Goal: Navigation & Orientation: Find specific page/section

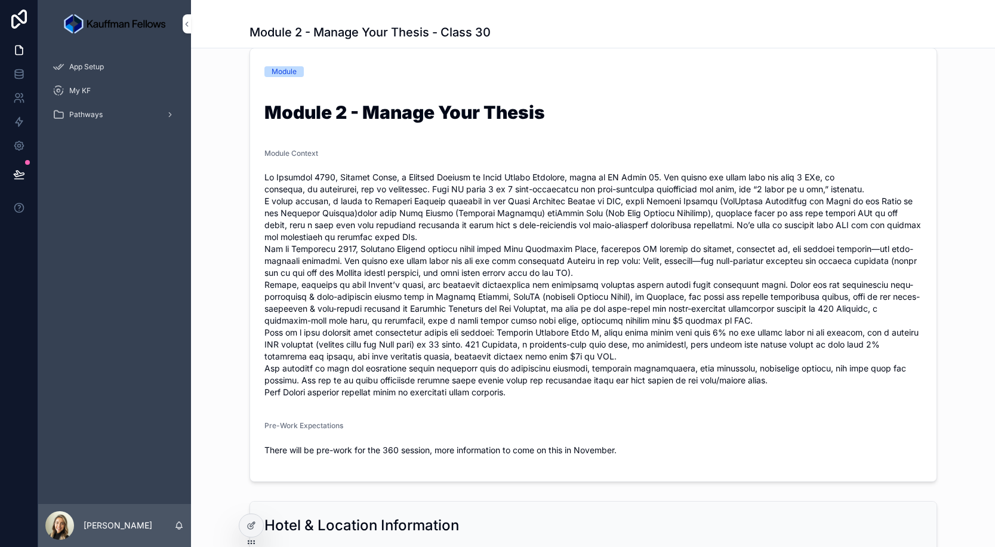
scroll to position [248, 0]
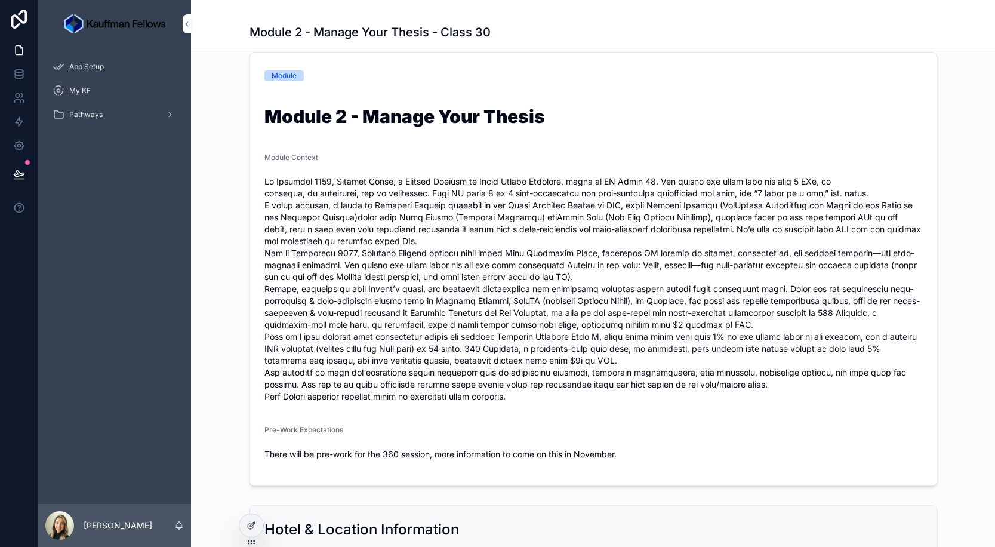
click at [727, 130] on div "Module 2 - Manage Your Thesis" at bounding box center [593, 119] width 658 height 30
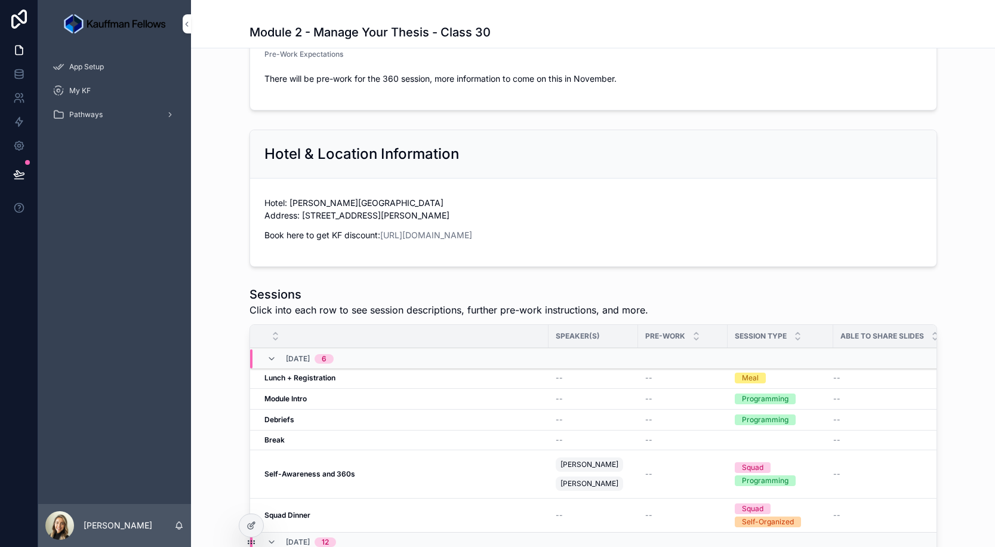
scroll to position [639, 0]
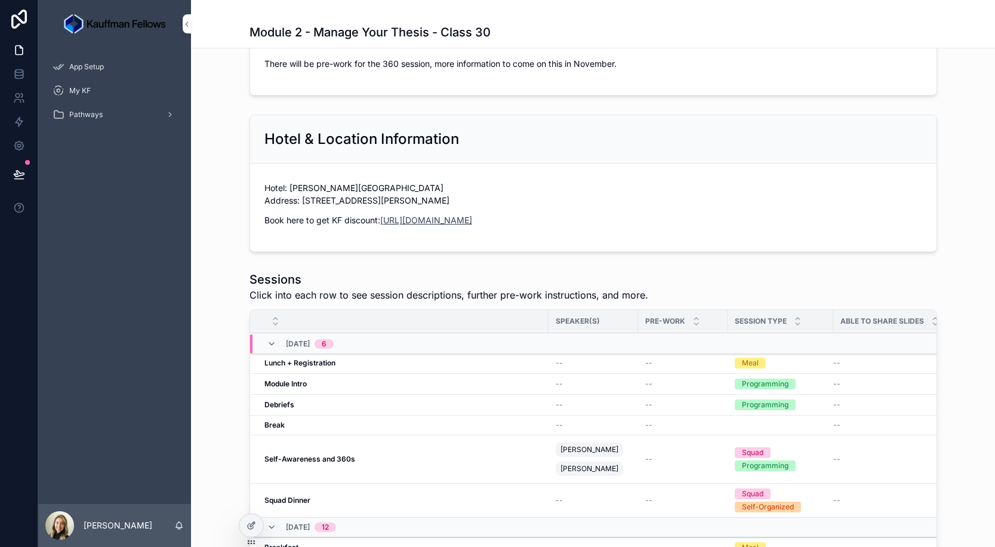
click at [412, 223] on link "[URL][DOMAIN_NAME]" at bounding box center [426, 220] width 92 height 10
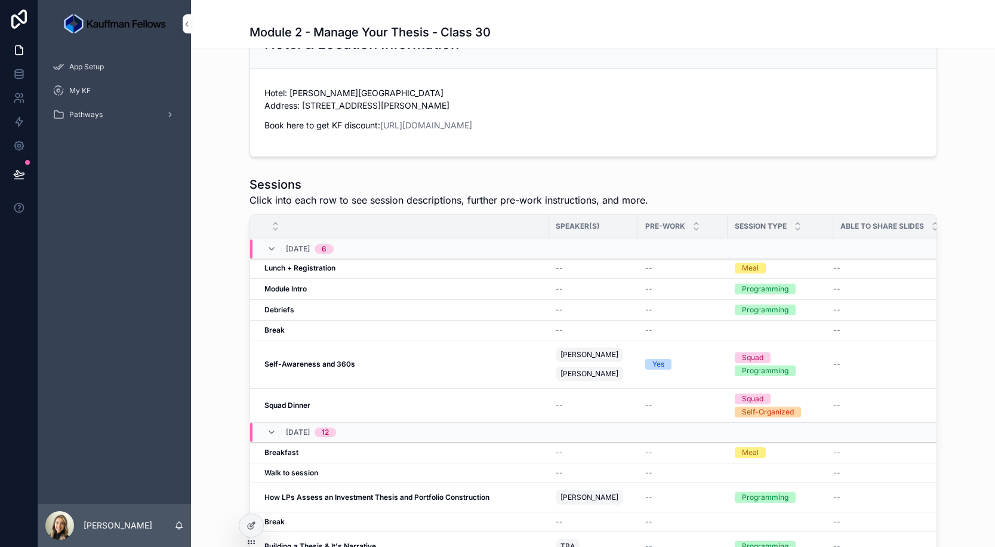
scroll to position [734, 0]
click at [485, 267] on div "Lunch + Registration Lunch + Registration" at bounding box center [402, 268] width 277 height 10
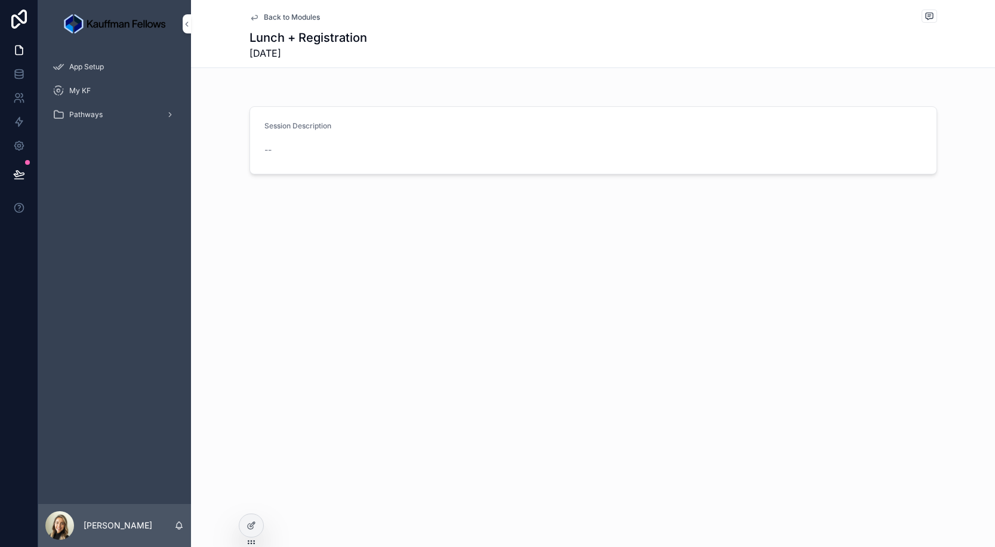
click at [254, 17] on icon "scrollable content" at bounding box center [255, 18] width 10 height 10
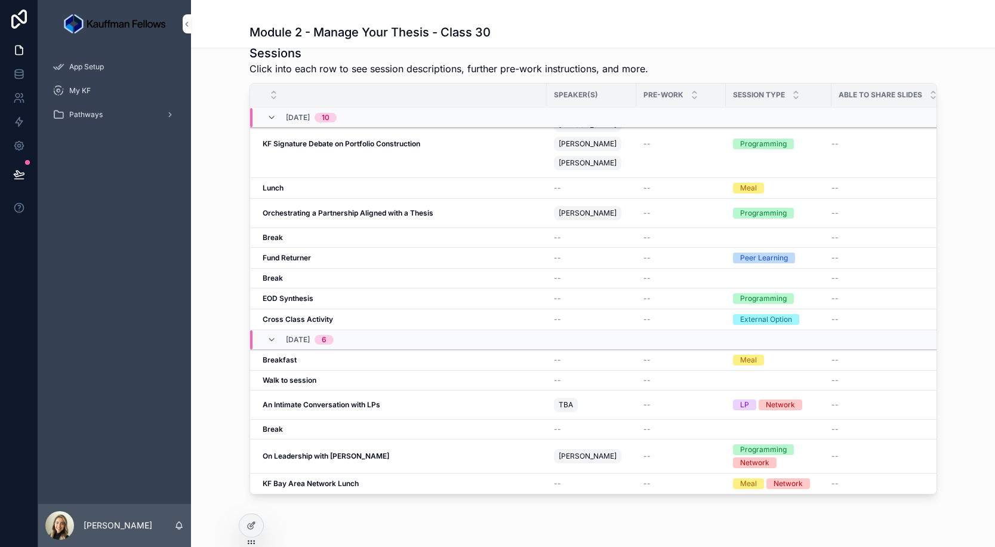
scroll to position [899, 0]
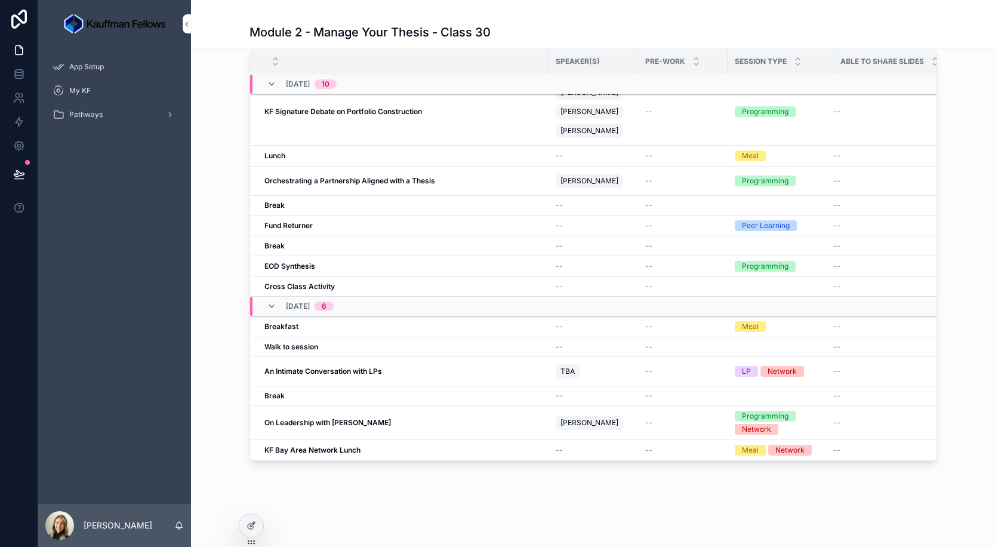
scroll to position [558, 0]
click at [226, 39] on div "Module 2 - Manage Your Thesis - Class 30" at bounding box center [593, 24] width 804 height 48
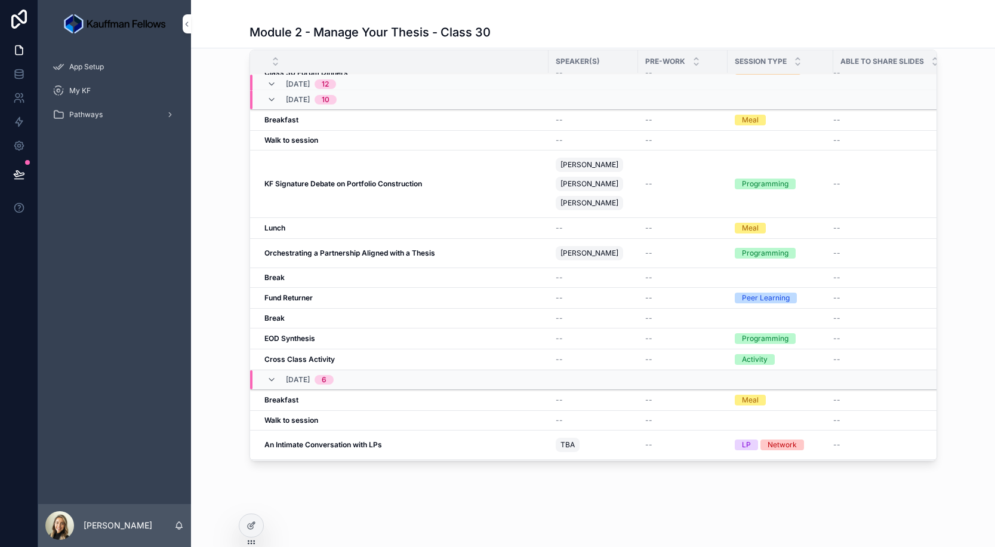
scroll to position [559, 0]
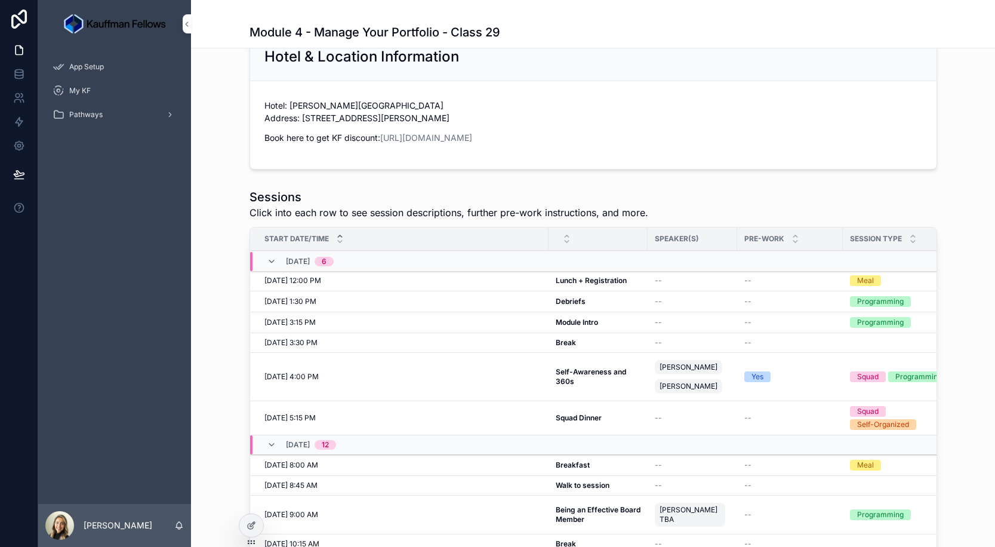
scroll to position [805, 0]
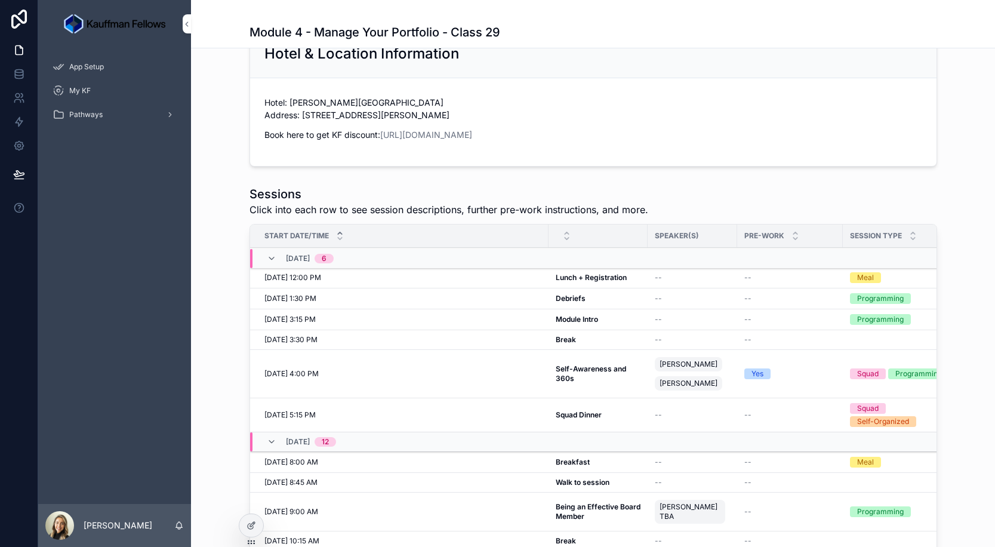
click at [549, 236] on div "scrollable content" at bounding box center [598, 235] width 99 height 23
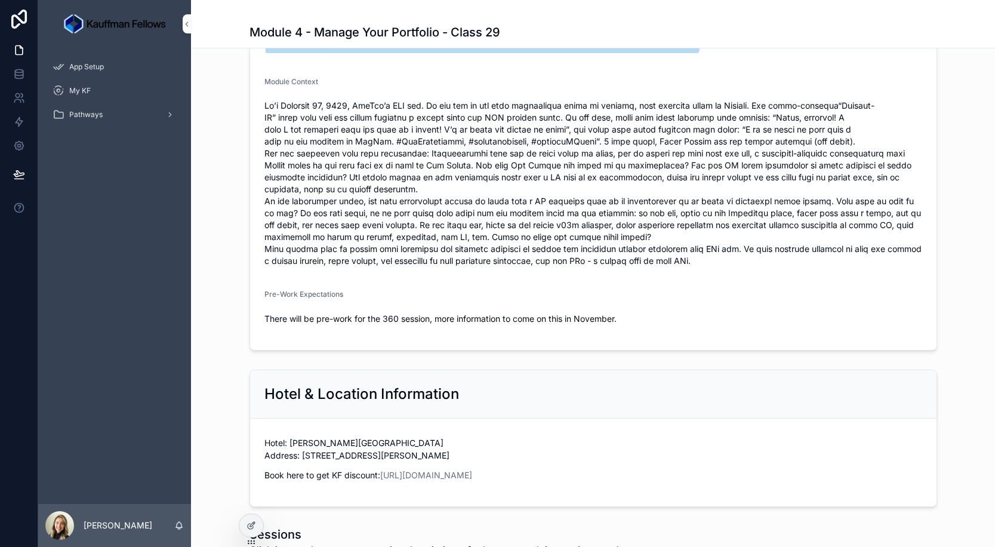
scroll to position [466, 0]
